Goal: Task Accomplishment & Management: Complete application form

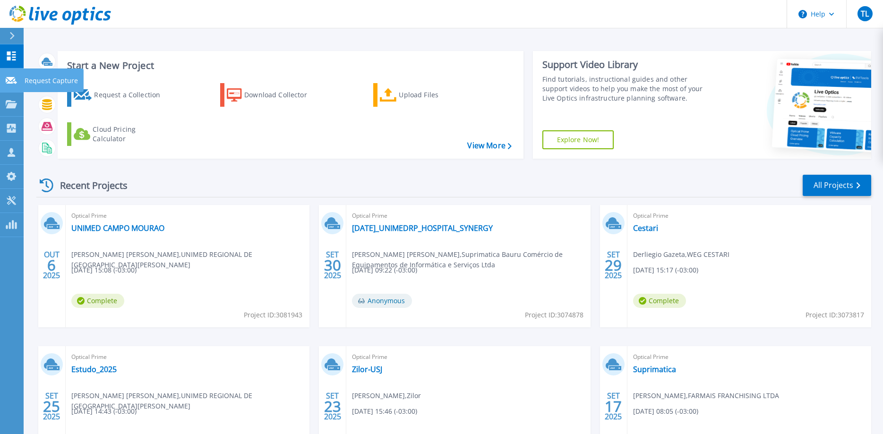
click at [14, 81] on icon at bounding box center [11, 80] width 11 height 7
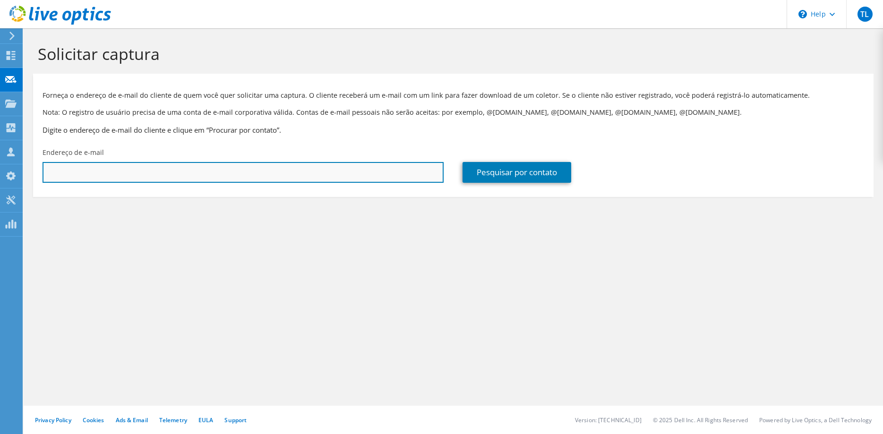
click at [231, 165] on input "text" at bounding box center [243, 172] width 401 height 21
paste input "[PERSON_NAME][EMAIL_ADDRESS][DOMAIN_NAME]"
type input "[PERSON_NAME][EMAIL_ADDRESS][DOMAIN_NAME]"
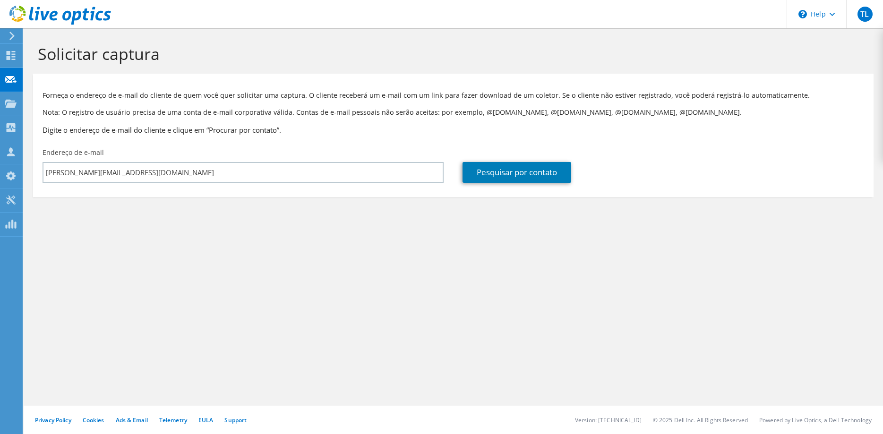
click at [451, 172] on div "Endereço de e-mail [PERSON_NAME][EMAIL_ADDRESS][DOMAIN_NAME]" at bounding box center [243, 165] width 420 height 44
click at [482, 174] on link "Pesquisar por contato" at bounding box center [517, 172] width 109 height 21
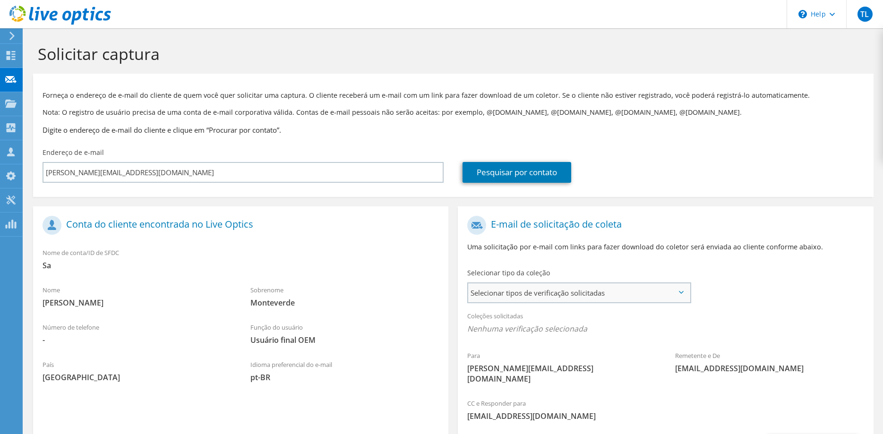
click at [612, 301] on span "Selecionar tipos de verificação solicitadas" at bounding box center [578, 293] width 221 height 19
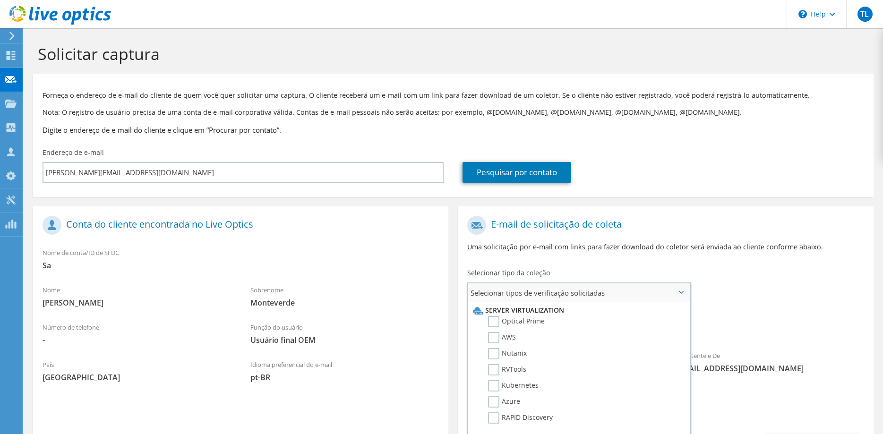
click at [544, 323] on li "Optical Prime" at bounding box center [578, 324] width 214 height 16
click at [498, 321] on label "Optical Prime" at bounding box center [516, 321] width 57 height 11
click at [0, 0] on input "Optical Prime" at bounding box center [0, 0] width 0 height 0
click at [749, 284] on div "Para [PERSON_NAME][EMAIL_ADDRESS][DOMAIN_NAME] Remetente e De [EMAIL_ADDRESS][D…" at bounding box center [665, 303] width 415 height 185
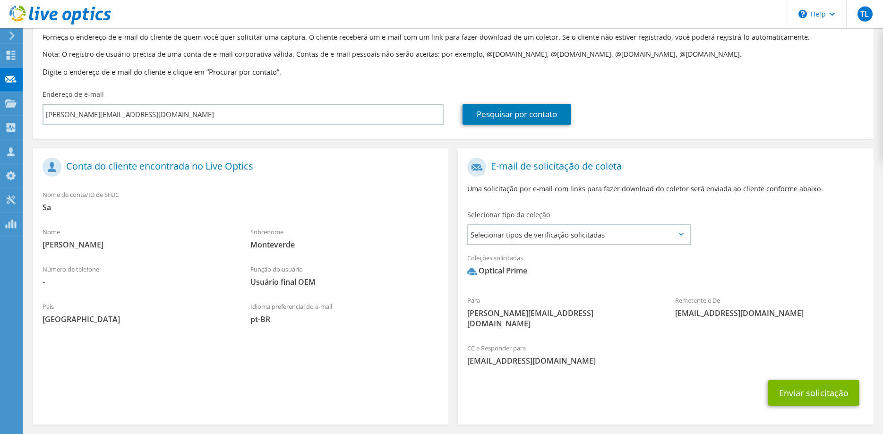
scroll to position [86, 0]
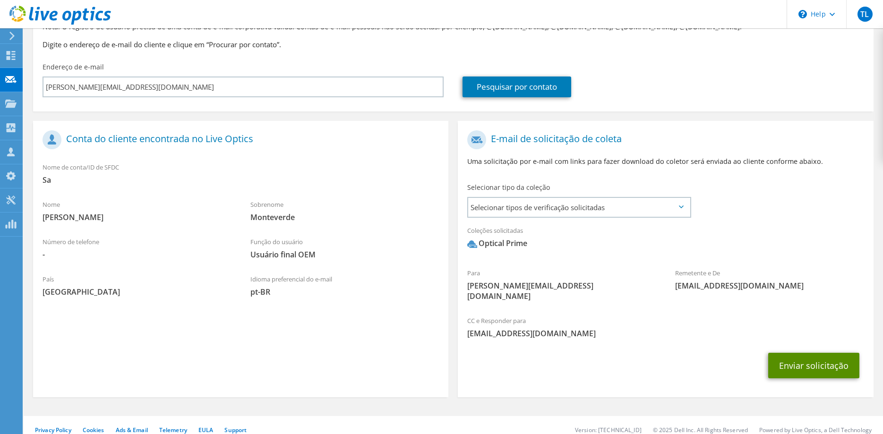
click at [815, 353] on button "Enviar solicitação" at bounding box center [813, 366] width 91 height 26
